Goal: Information Seeking & Learning: Learn about a topic

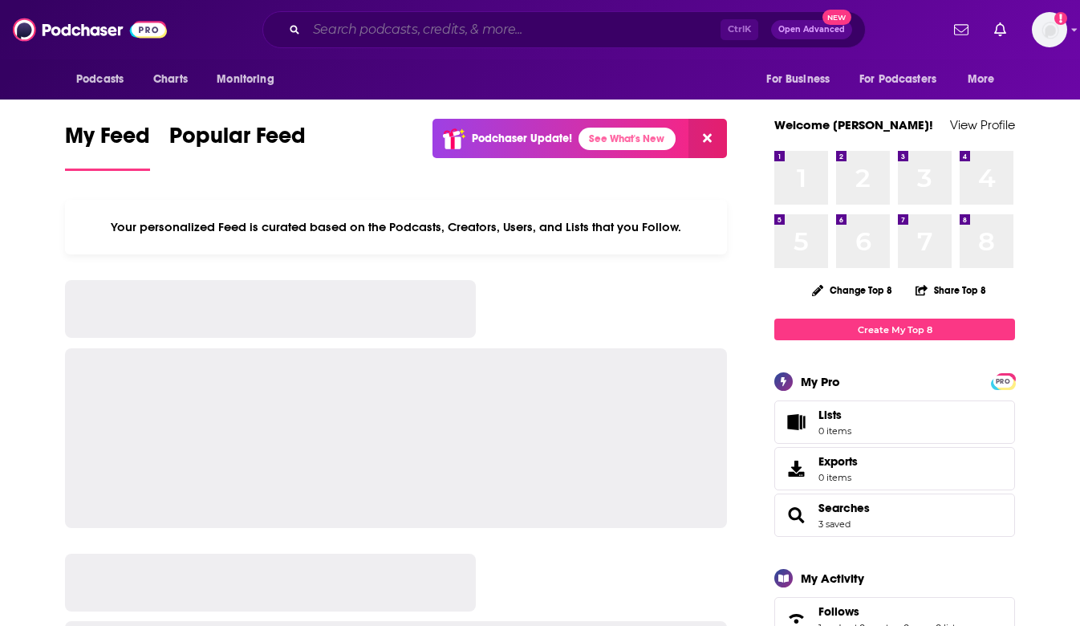
click at [485, 39] on input "Search podcasts, credits, & more..." at bounding box center [514, 30] width 414 height 26
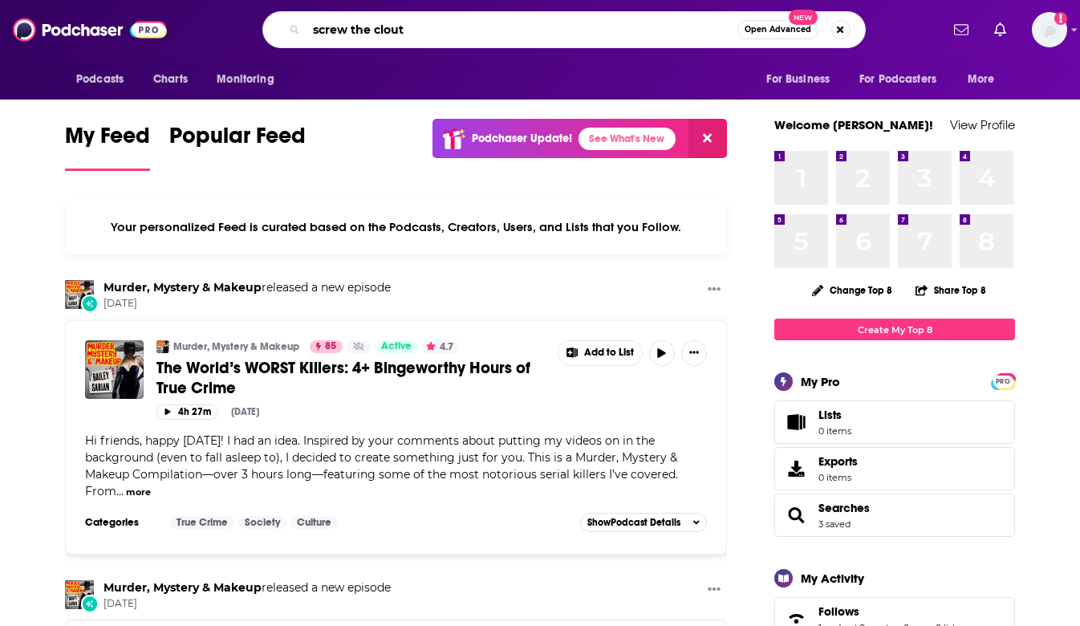
click at [481, 35] on input "screw the clout" at bounding box center [522, 30] width 431 height 26
type input "screw the clout"
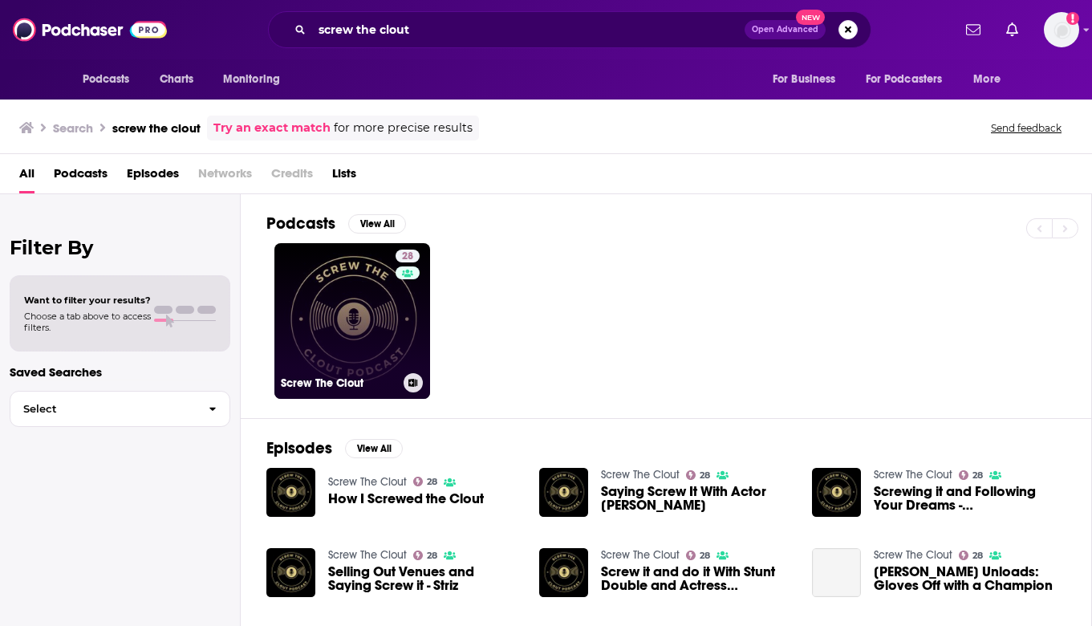
click at [363, 359] on link "28 Screw The Clout" at bounding box center [352, 321] width 156 height 156
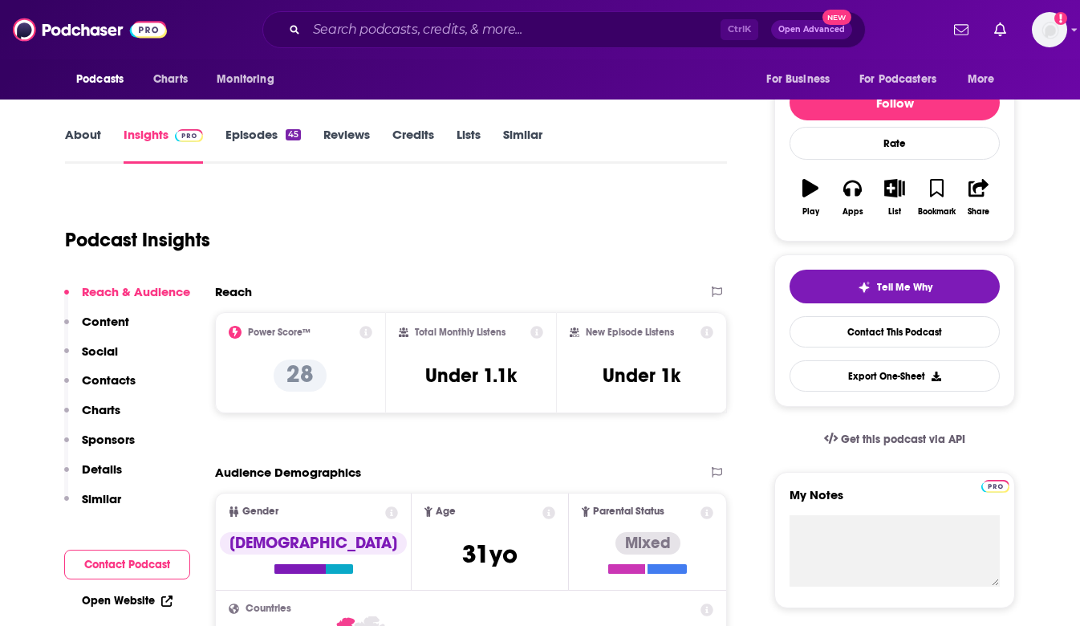
scroll to position [160, 0]
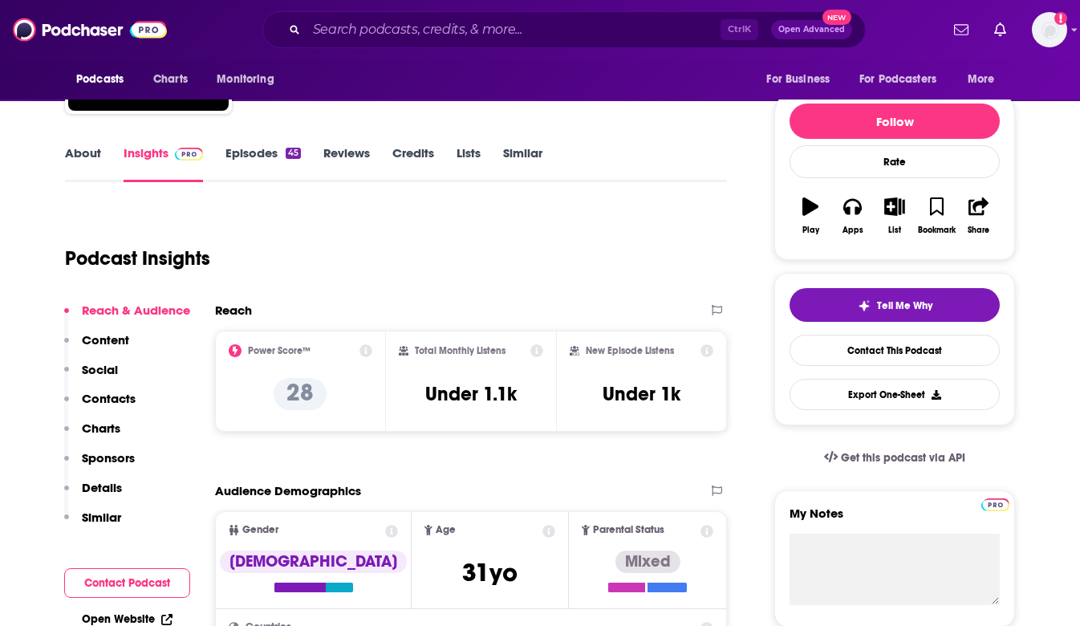
click at [81, 147] on link "About" at bounding box center [83, 163] width 36 height 37
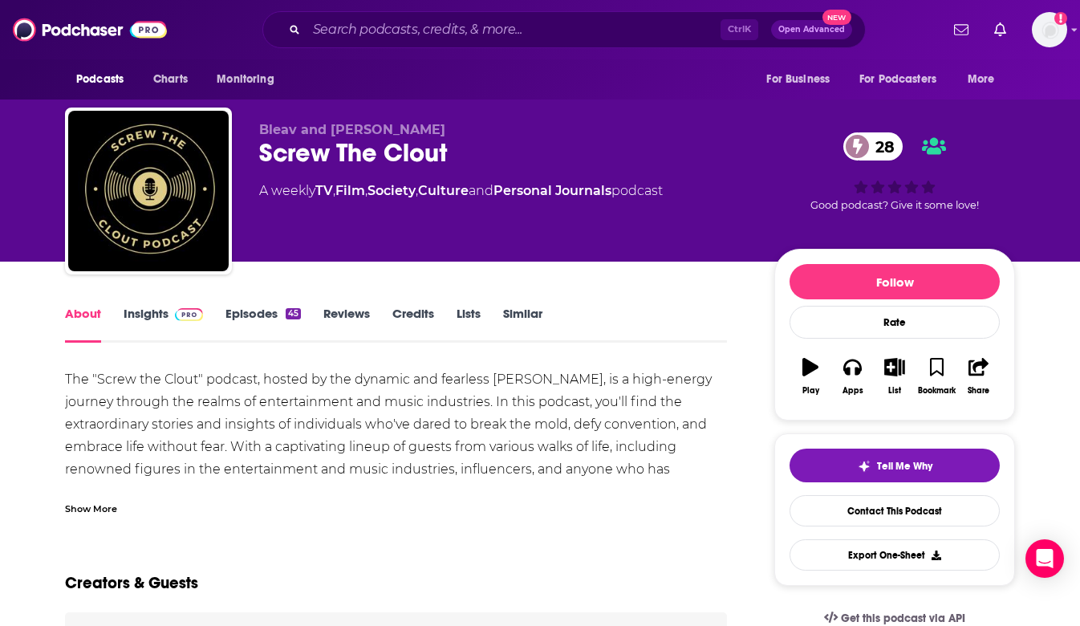
click at [111, 507] on div "Show More" at bounding box center [91, 507] width 52 height 15
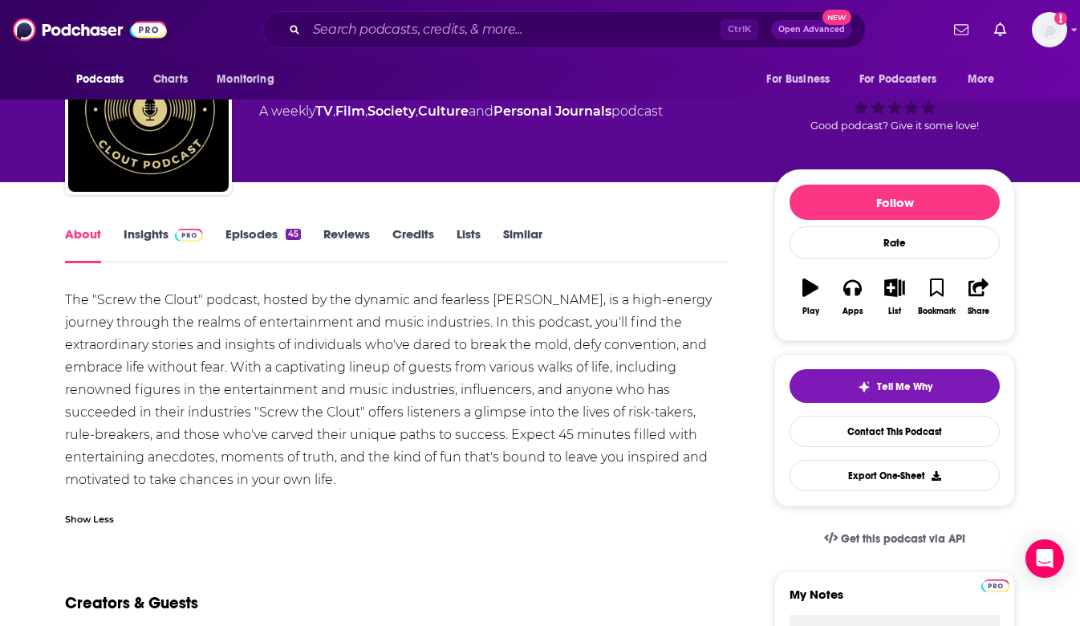
scroll to position [80, 0]
